Goal: Transaction & Acquisition: Book appointment/travel/reservation

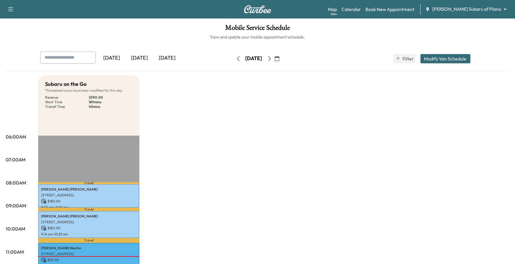
click at [469, 9] on body "Support Log Out Map Beta Calendar Book New Appointment [PERSON_NAME] Subaru of …" at bounding box center [257, 132] width 515 height 264
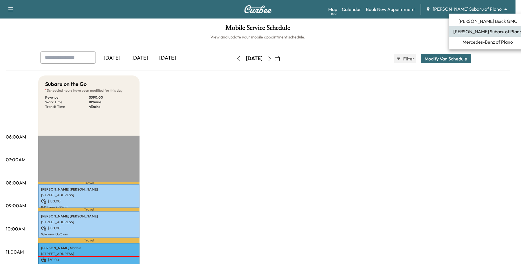
click at [467, 43] on span "Mercedes-Benz of Plano" at bounding box center [487, 41] width 50 height 7
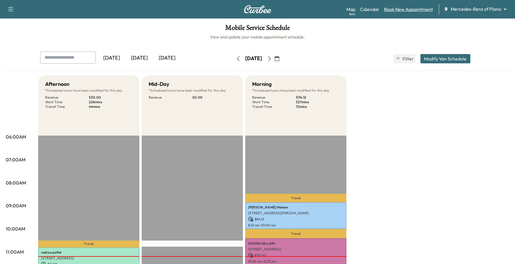
click at [417, 10] on link "Book New Appointment" at bounding box center [408, 9] width 49 height 7
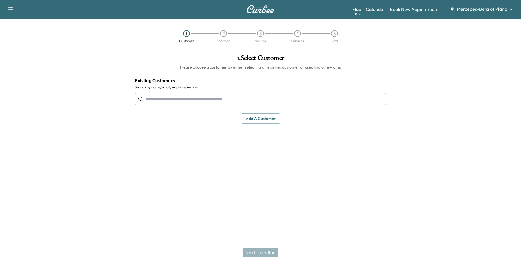
click at [197, 99] on input "text" at bounding box center [260, 99] width 251 height 12
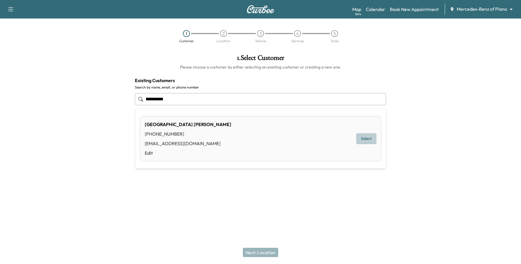
click at [371, 137] on button "Select" at bounding box center [366, 139] width 20 height 11
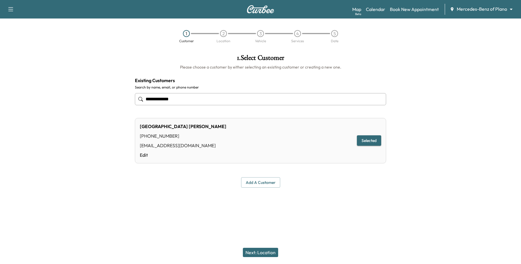
type input "**********"
click at [258, 253] on button "Next: Location" at bounding box center [260, 252] width 35 height 9
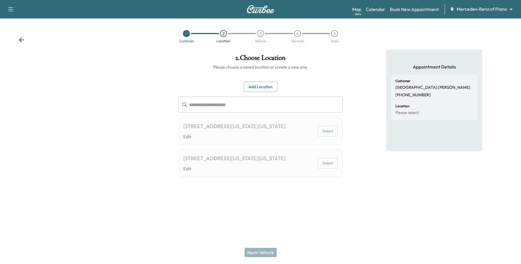
click at [261, 84] on button "Add Location" at bounding box center [261, 87] width 34 height 11
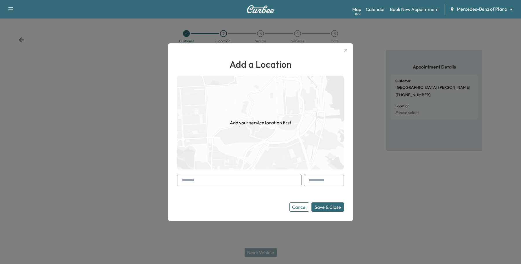
click at [190, 182] on input "text" at bounding box center [239, 180] width 124 height 12
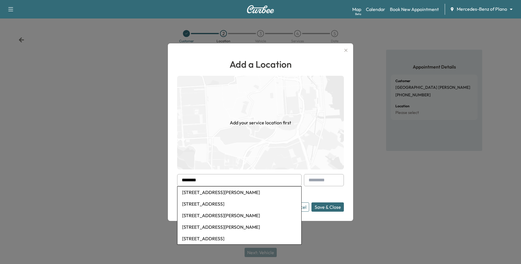
click at [214, 195] on li "804 King Ban Dr, Lewisville, TX, USA" at bounding box center [239, 193] width 124 height 12
type input "**********"
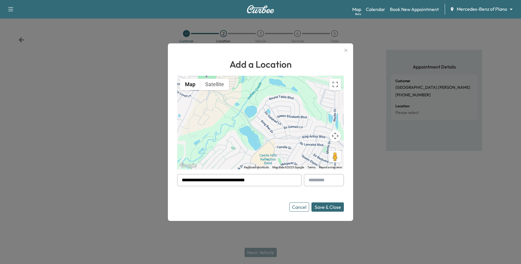
click at [326, 204] on button "Save & Close" at bounding box center [327, 206] width 32 height 9
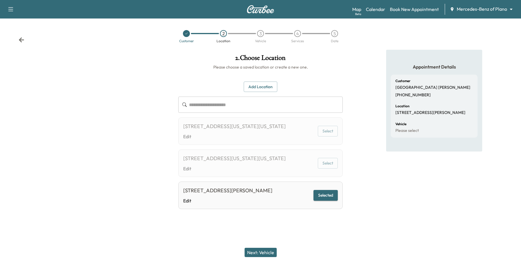
click at [259, 250] on button "Next: Vehicle" at bounding box center [260, 252] width 32 height 9
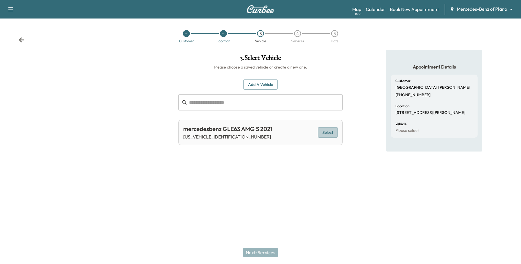
click at [320, 132] on button "Select" at bounding box center [328, 132] width 20 height 11
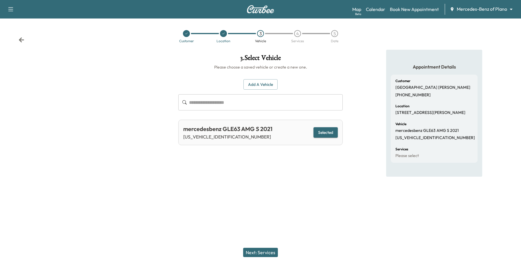
drag, startPoint x: 265, startPoint y: 250, endPoint x: 262, endPoint y: 250, distance: 2.9
click at [264, 250] on button "Next: Services" at bounding box center [260, 252] width 35 height 9
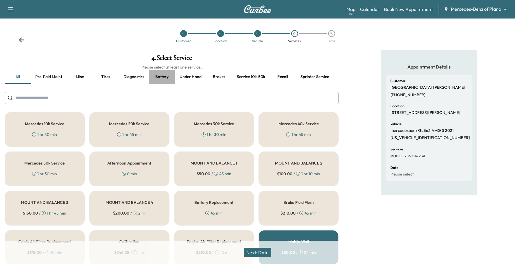
click at [166, 78] on button "Battery" at bounding box center [162, 77] width 26 height 14
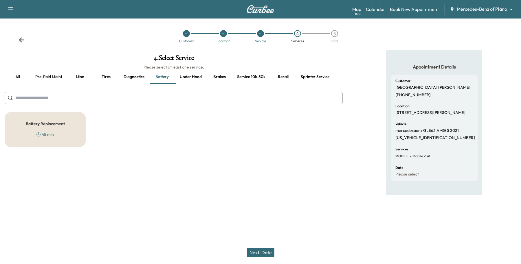
click at [22, 128] on div "Battery Replacement 45 min" at bounding box center [45, 129] width 81 height 35
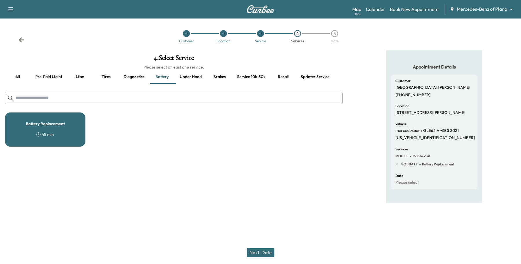
click at [252, 252] on button "Next: Date" at bounding box center [260, 252] width 27 height 9
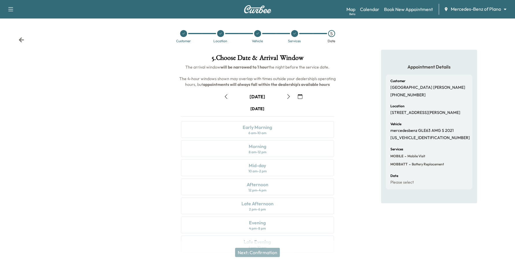
click at [290, 99] on button "button" at bounding box center [289, 96] width 10 height 9
click at [296, 98] on button "button" at bounding box center [300, 96] width 10 height 9
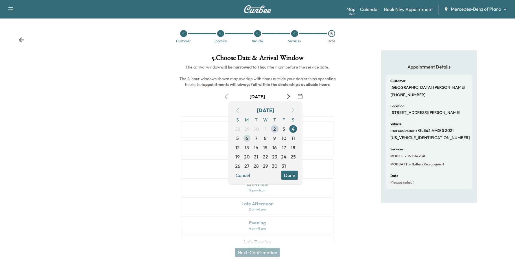
click at [248, 137] on span "6" at bounding box center [247, 138] width 3 height 7
click at [287, 173] on button "Done" at bounding box center [289, 175] width 16 height 9
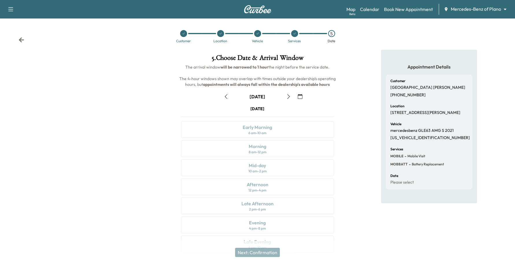
click at [290, 96] on icon "button" at bounding box center [288, 96] width 5 height 5
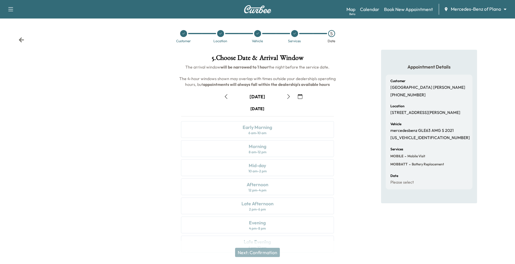
click at [290, 96] on icon "button" at bounding box center [288, 96] width 5 height 5
click at [295, 93] on button "button" at bounding box center [300, 96] width 10 height 9
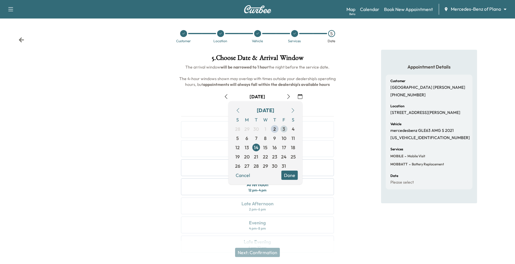
click at [284, 128] on span "3" at bounding box center [284, 129] width 3 height 7
click at [289, 167] on div "S M T W T F S 28 29 30 1 2 3 4 5 6 7 8 9 10 11 12 13 14 15 16 17 18 19 20 21 22…" at bounding box center [265, 143] width 65 height 56
click at [289, 171] on button "Done" at bounding box center [289, 175] width 16 height 9
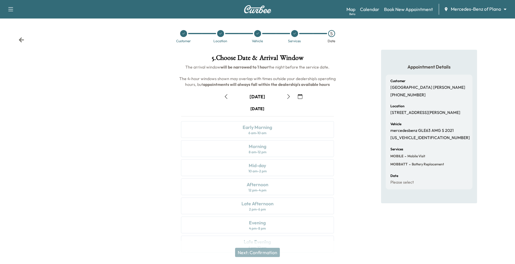
click at [296, 34] on icon at bounding box center [294, 33] width 3 height 3
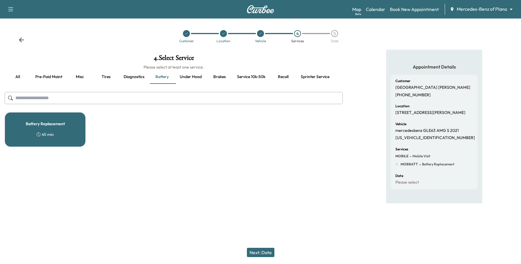
click at [75, 130] on div "Battery Replacement 45 min" at bounding box center [45, 129] width 81 height 35
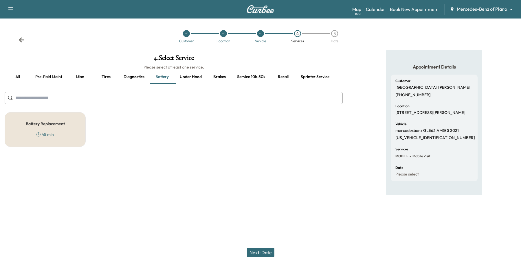
click at [54, 130] on div "Battery Replacement 45 min" at bounding box center [45, 129] width 81 height 35
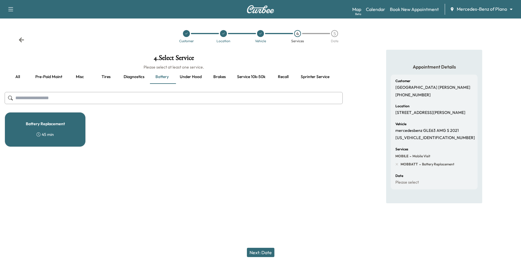
click at [255, 251] on button "Next: Date" at bounding box center [260, 252] width 27 height 9
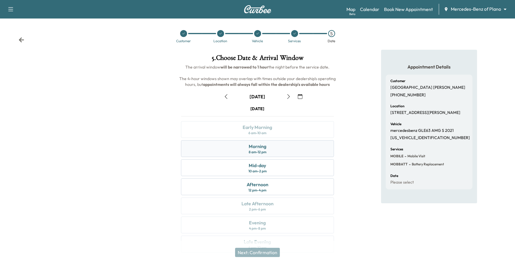
click at [241, 150] on div "Morning 8 am - 12 pm" at bounding box center [257, 148] width 153 height 17
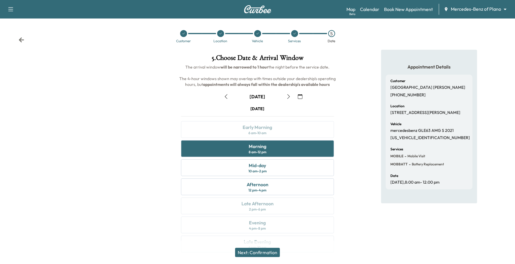
click at [274, 255] on button "Next: Confirmation" at bounding box center [257, 252] width 45 height 9
